Goal: Transaction & Acquisition: Purchase product/service

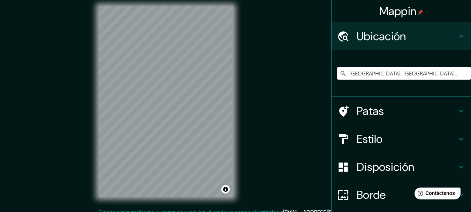
click at [355, 75] on input "[GEOGRAPHIC_DATA], [GEOGRAPHIC_DATA][PERSON_NAME], [GEOGRAPHIC_DATA]" at bounding box center [404, 73] width 134 height 13
click at [361, 72] on input "[GEOGRAPHIC_DATA], [GEOGRAPHIC_DATA][PERSON_NAME], [GEOGRAPHIC_DATA]" at bounding box center [404, 73] width 134 height 13
click at [368, 73] on input "[GEOGRAPHIC_DATA], [GEOGRAPHIC_DATA][PERSON_NAME], [GEOGRAPHIC_DATA]" at bounding box center [404, 73] width 134 height 13
drag, startPoint x: 394, startPoint y: 72, endPoint x: 359, endPoint y: 75, distance: 35.3
click at [360, 76] on input "[GEOGRAPHIC_DATA], [GEOGRAPHIC_DATA][PERSON_NAME], [GEOGRAPHIC_DATA]" at bounding box center [404, 73] width 134 height 13
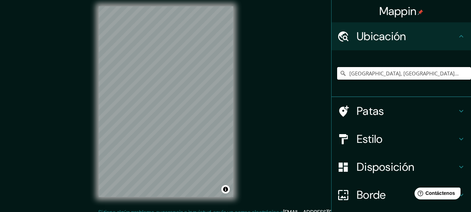
type input "[PERSON_NAME][GEOGRAPHIC_DATA], [GEOGRAPHIC_DATA]"
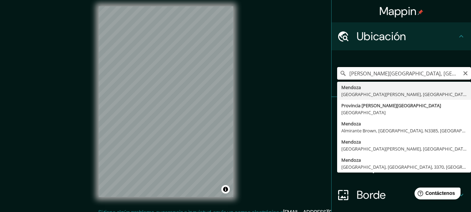
drag, startPoint x: 418, startPoint y: 73, endPoint x: 320, endPoint y: 70, distance: 98.8
click at [320, 70] on div "Mappin Ubicación [PERSON_NAME][GEOGRAPHIC_DATA], [GEOGRAPHIC_DATA] [GEOGRAPHIC_…" at bounding box center [235, 107] width 471 height 224
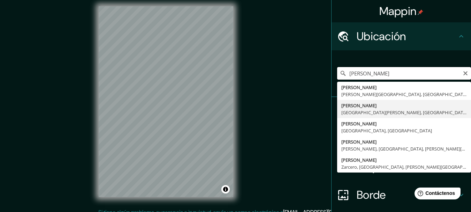
type input "[GEOGRAPHIC_DATA], [GEOGRAPHIC_DATA][PERSON_NAME], [GEOGRAPHIC_DATA]"
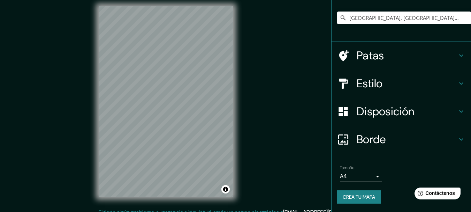
click at [363, 113] on font "Disposición" at bounding box center [386, 111] width 58 height 15
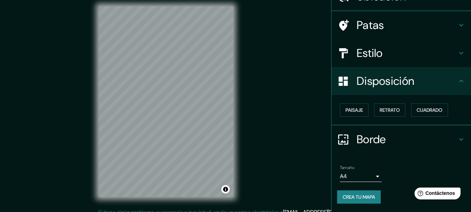
scroll to position [40, 0]
click at [349, 110] on font "Paisaje" at bounding box center [354, 110] width 17 height 6
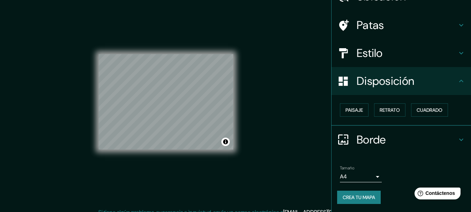
click at [369, 177] on body "Mappin Ubicación [GEOGRAPHIC_DATA], [GEOGRAPHIC_DATA][PERSON_NAME], [GEOGRAPHIC…" at bounding box center [235, 101] width 471 height 212
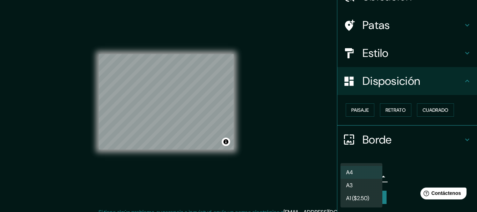
click at [361, 185] on li "A3" at bounding box center [361, 185] width 42 height 13
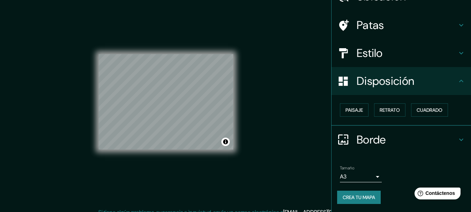
click at [261, 127] on div "Mappin Ubicación [GEOGRAPHIC_DATA], [GEOGRAPHIC_DATA][PERSON_NAME], [GEOGRAPHIC…" at bounding box center [235, 107] width 471 height 224
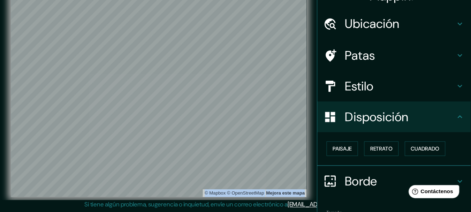
scroll to position [15, 0]
